Goal: Find specific page/section: Find specific page/section

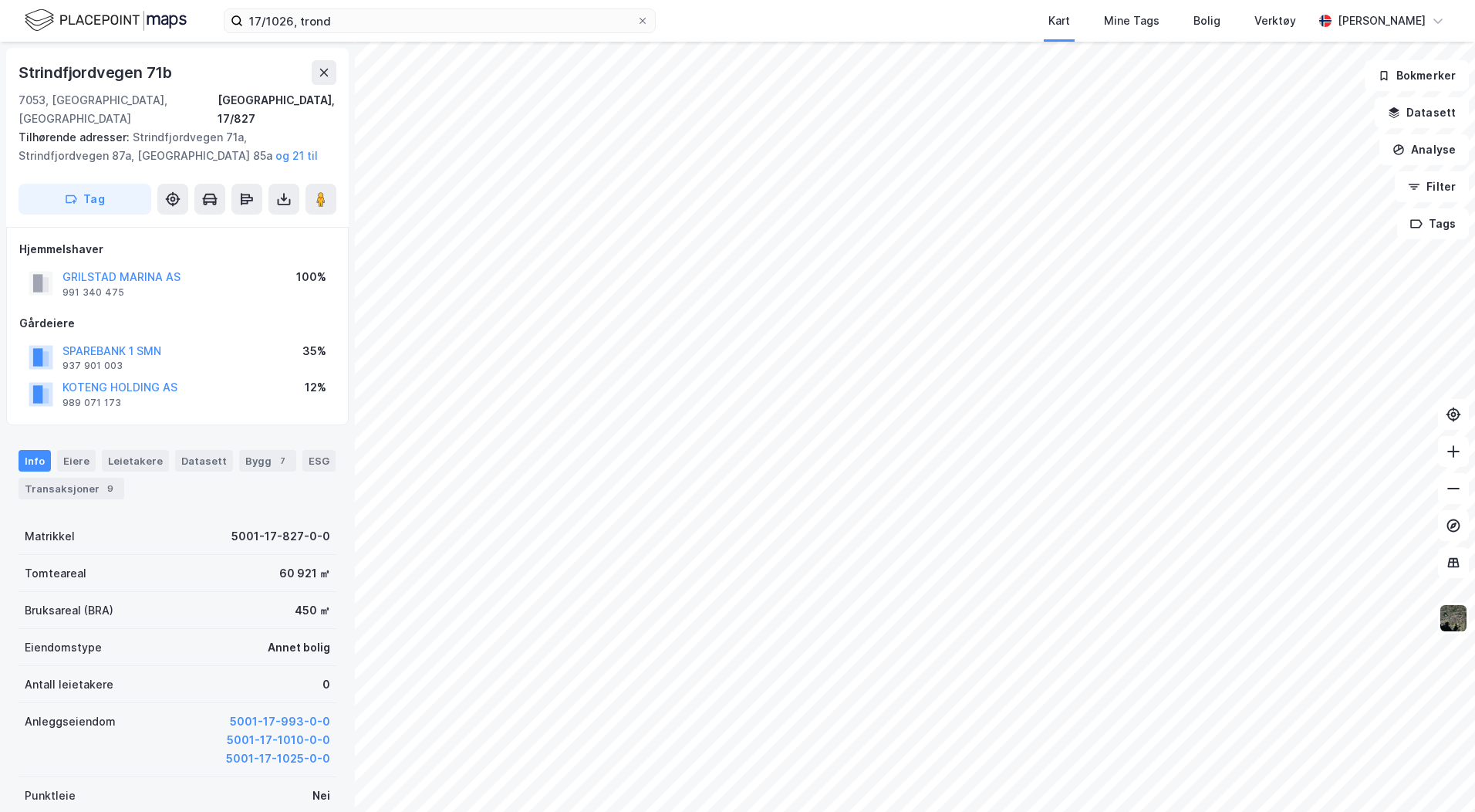
scroll to position [2, 0]
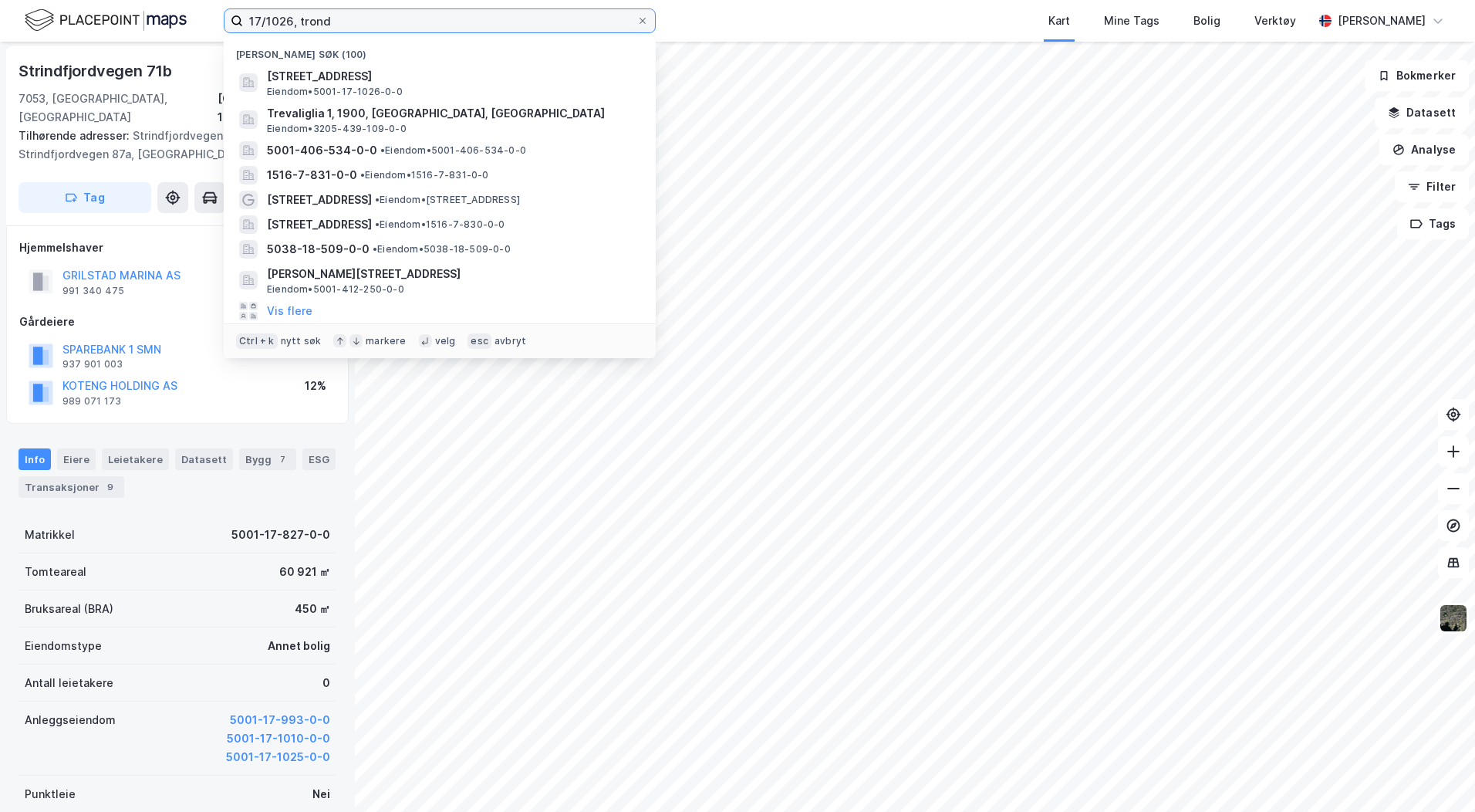
drag, startPoint x: 336, startPoint y: 18, endPoint x: 202, endPoint y: 19, distance: 134.0
click at [202, 19] on div "17/1026, trond Nylige søk (100) Strindfjordvegen 31, 7053, RANHEIM, TRONDHEIM E…" at bounding box center [738, 20] width 1475 height 41
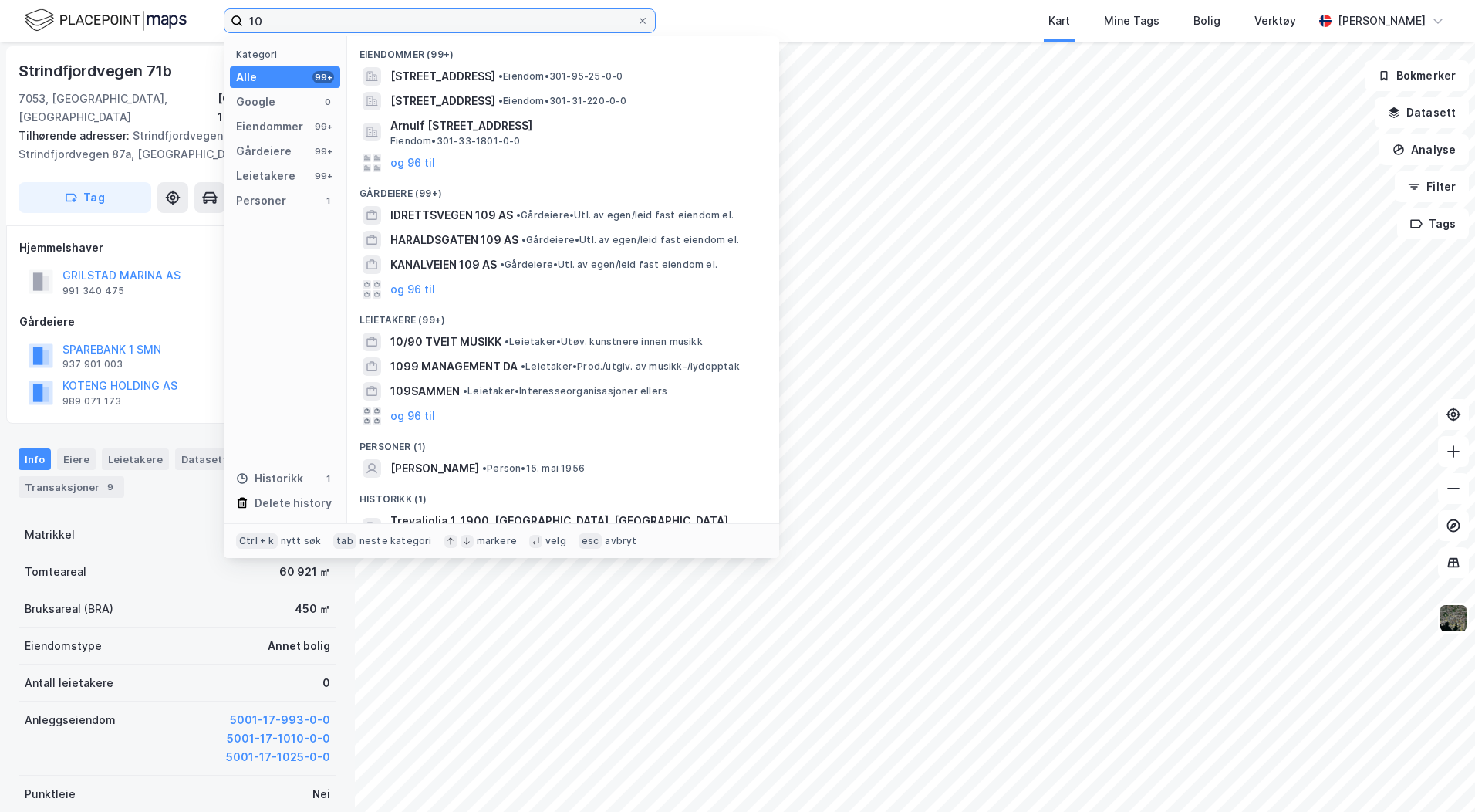
type input "1"
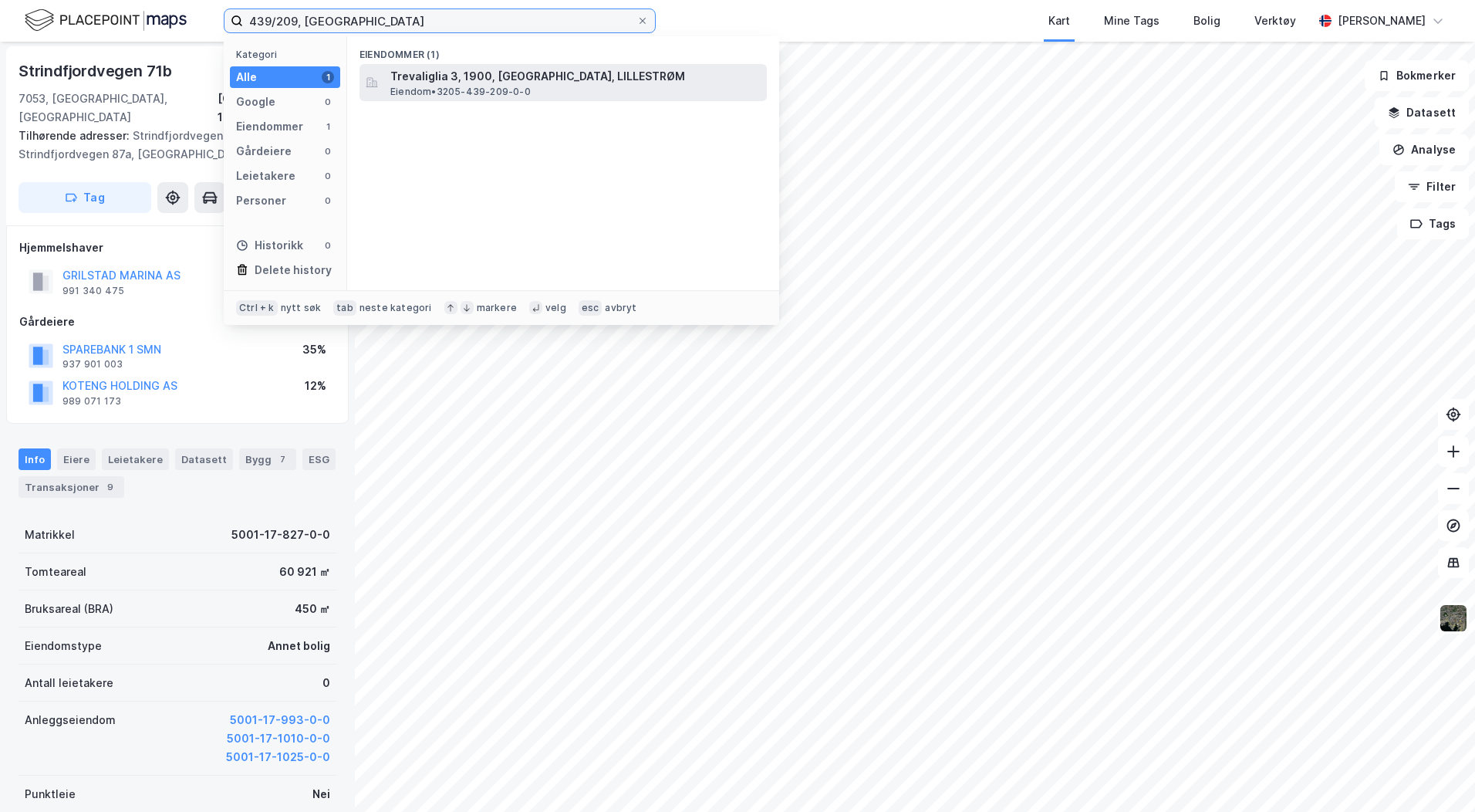
type input "439/209, [GEOGRAPHIC_DATA]"
click at [425, 83] on span "Trevaliglia 3, 1900, [GEOGRAPHIC_DATA], LILLESTRØM" at bounding box center [575, 76] width 370 height 19
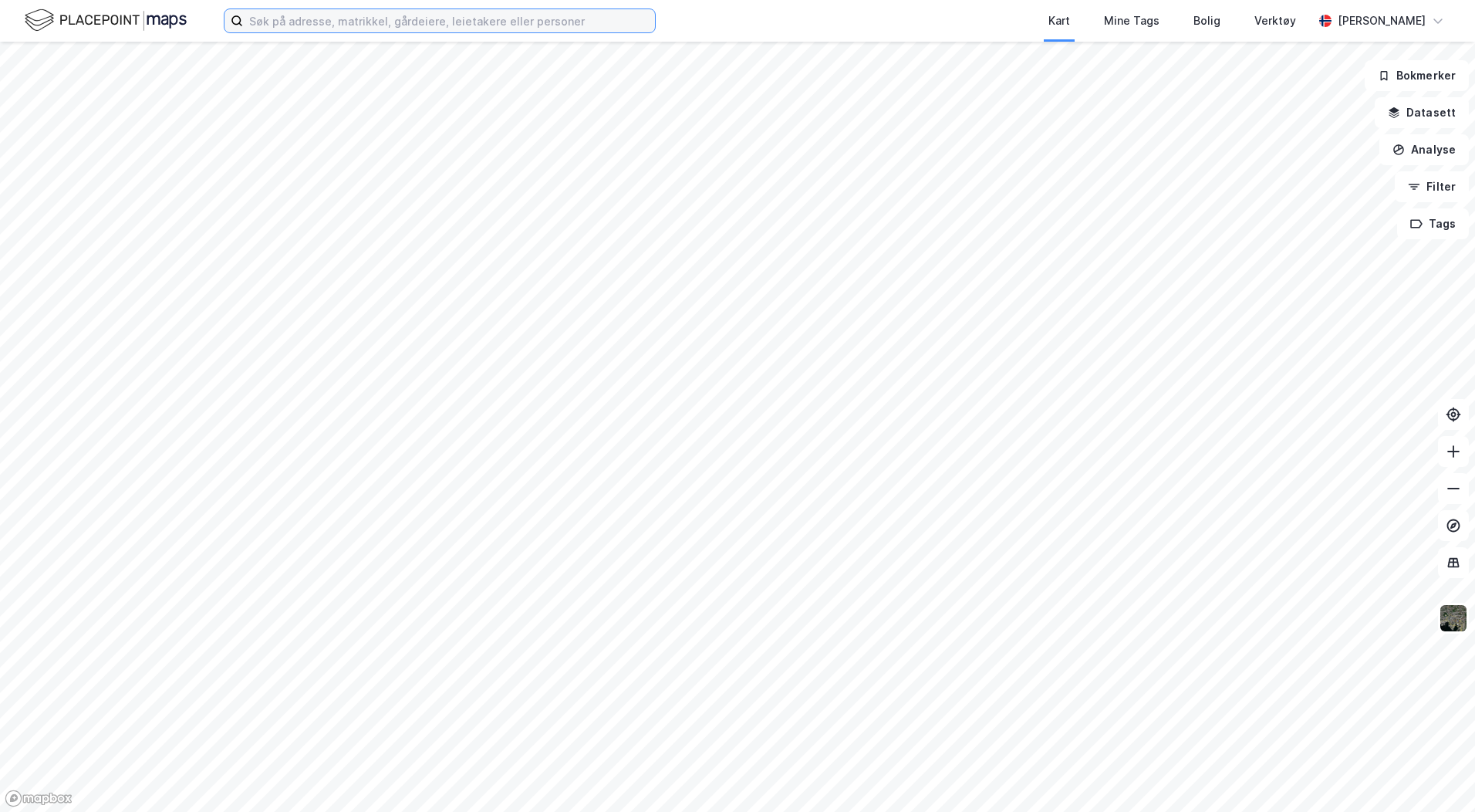
click at [308, 30] on input at bounding box center [449, 20] width 412 height 23
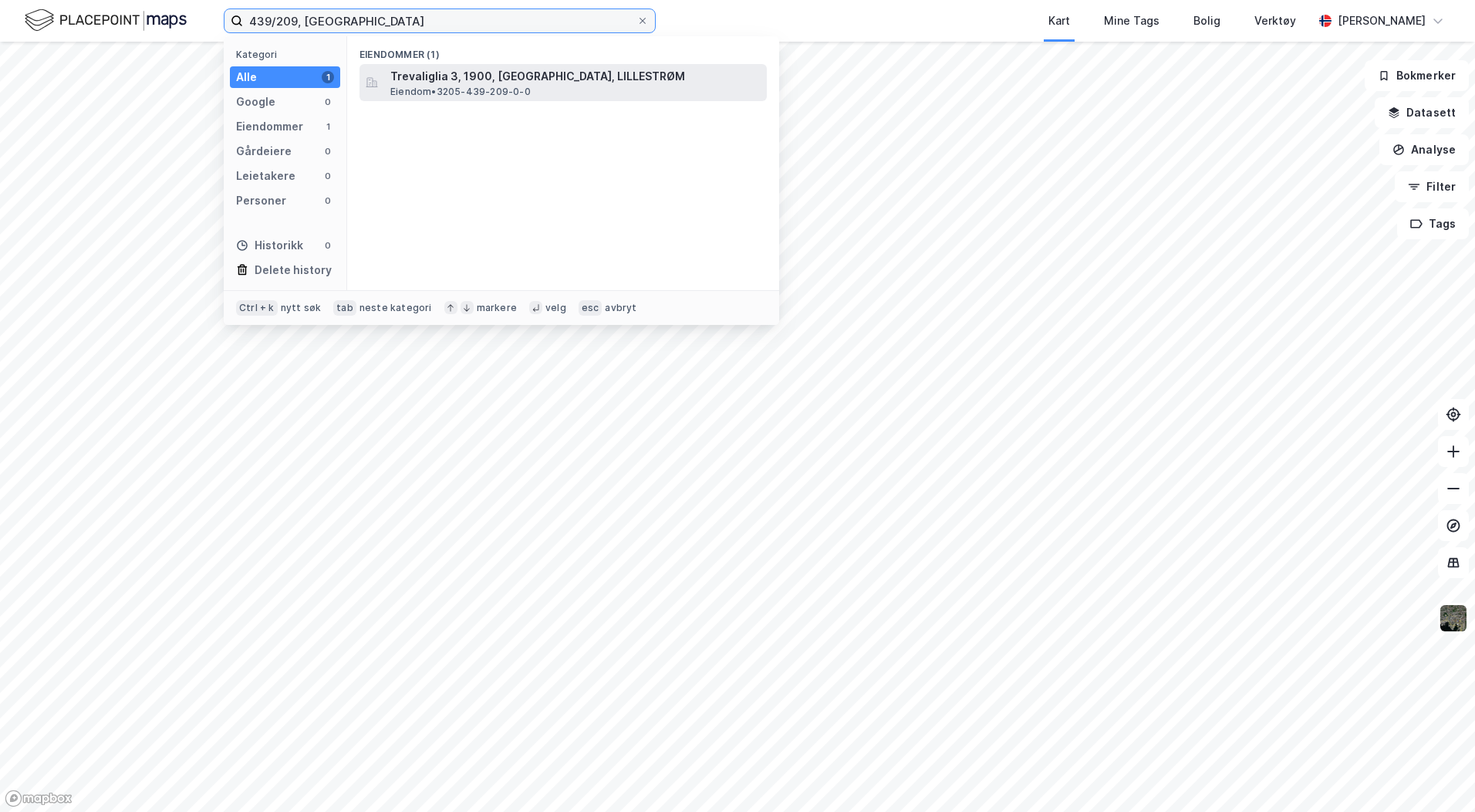
type input "439/209, [GEOGRAPHIC_DATA]"
click at [453, 84] on span "Trevaliglia 3, 1900, [GEOGRAPHIC_DATA], LILLESTRØM" at bounding box center [575, 76] width 370 height 19
